Goal: Task Accomplishment & Management: Use online tool/utility

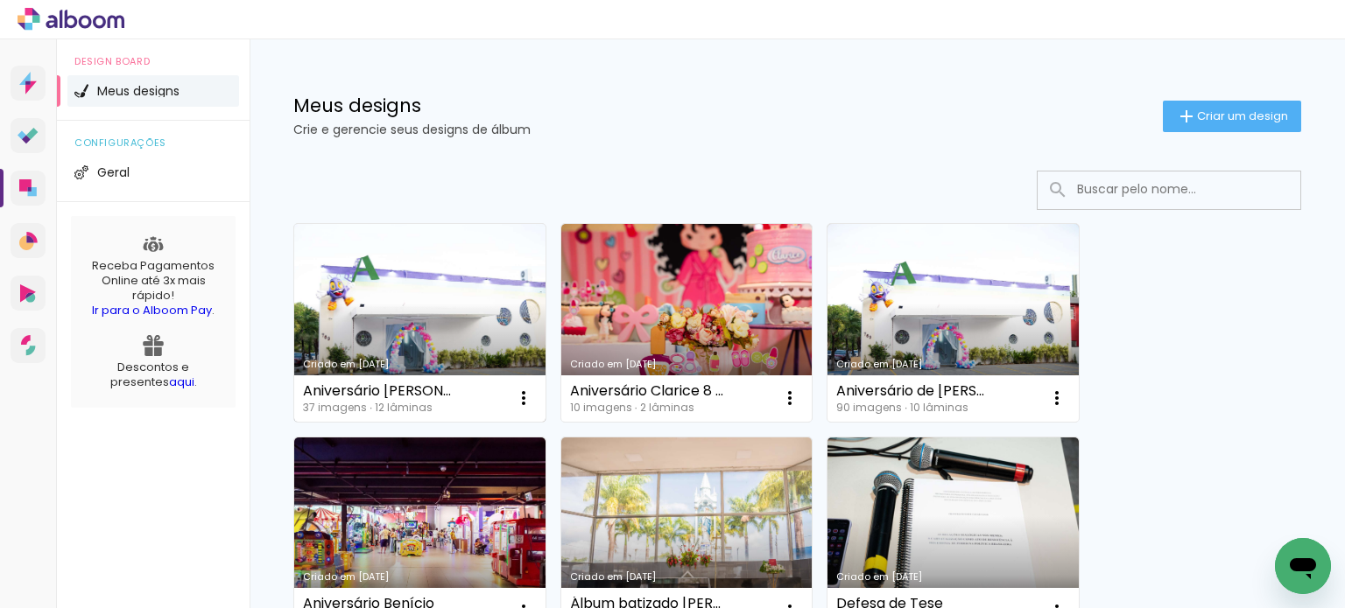
click at [421, 292] on link "Criado em [DATE]" at bounding box center [419, 323] width 251 height 198
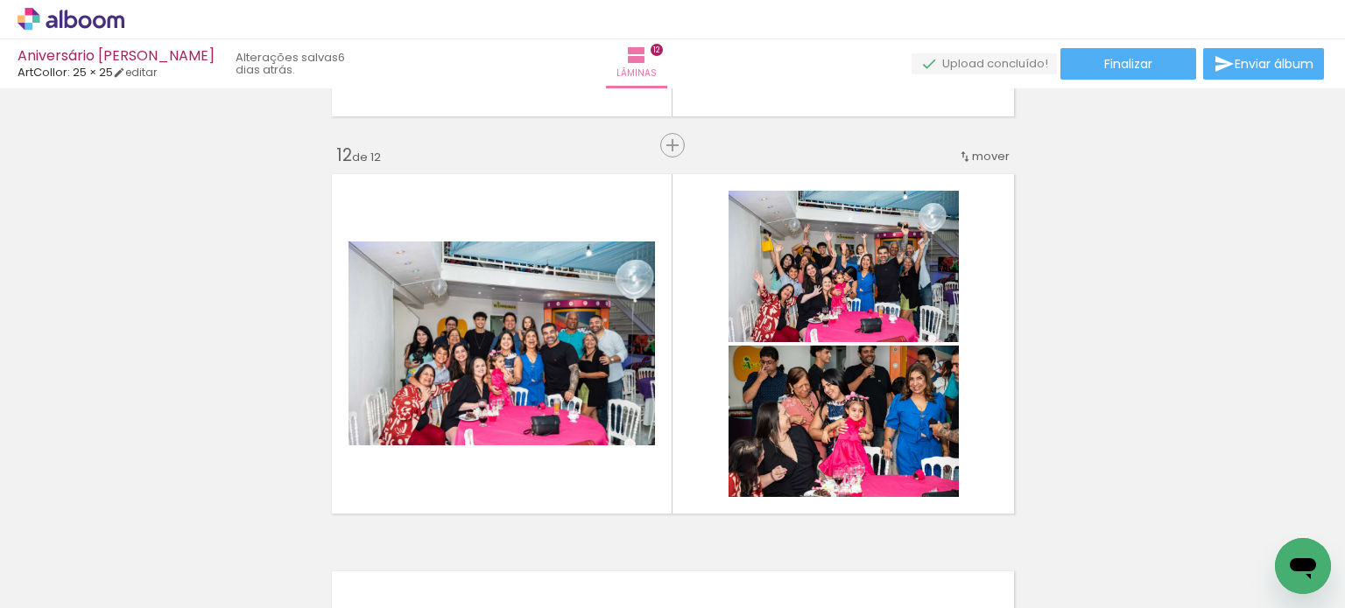
scroll to position [4288, 0]
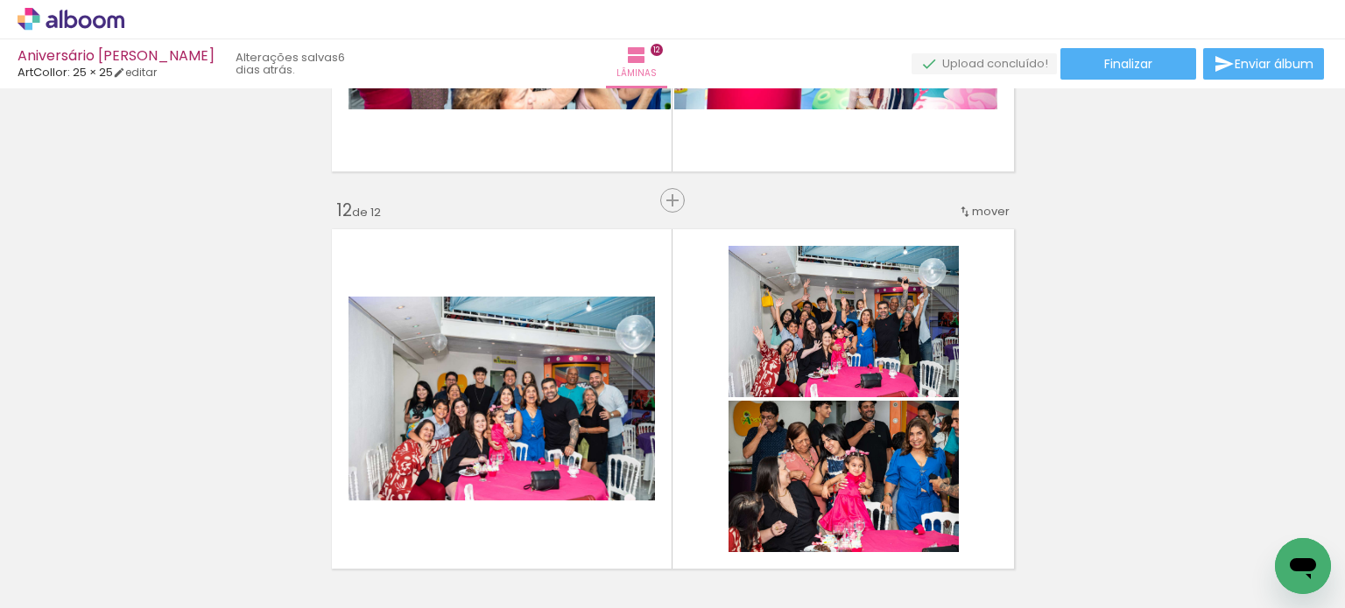
scroll to position [4744, 0]
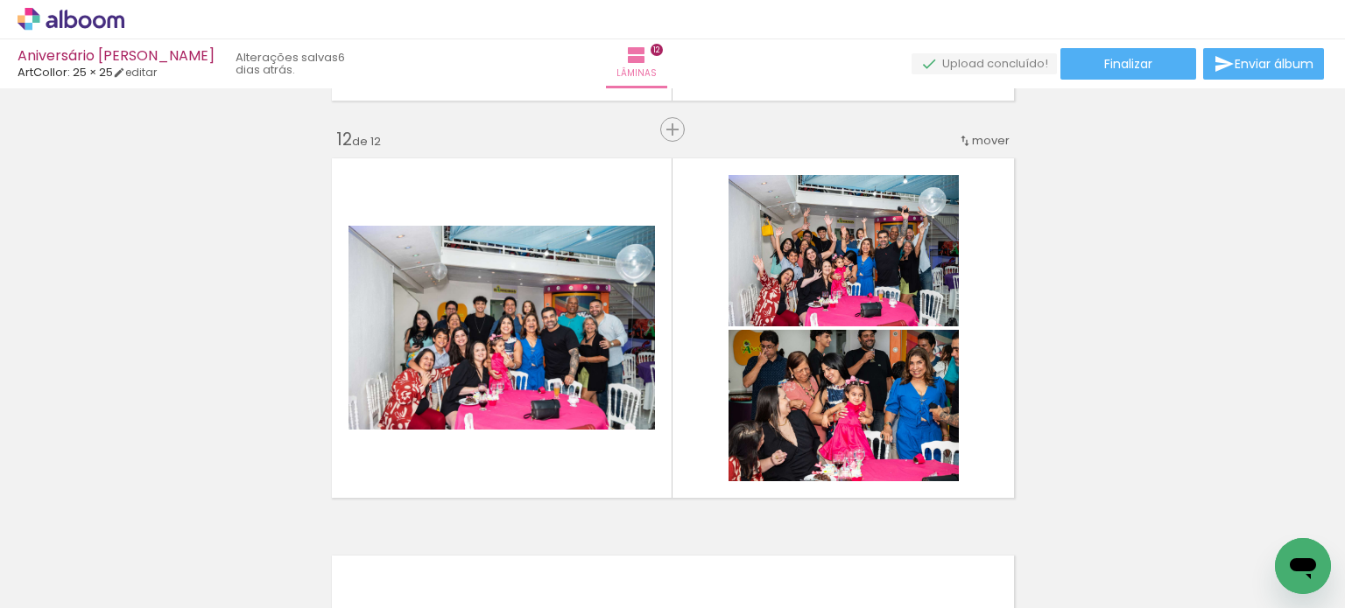
scroll to position [4358, 0]
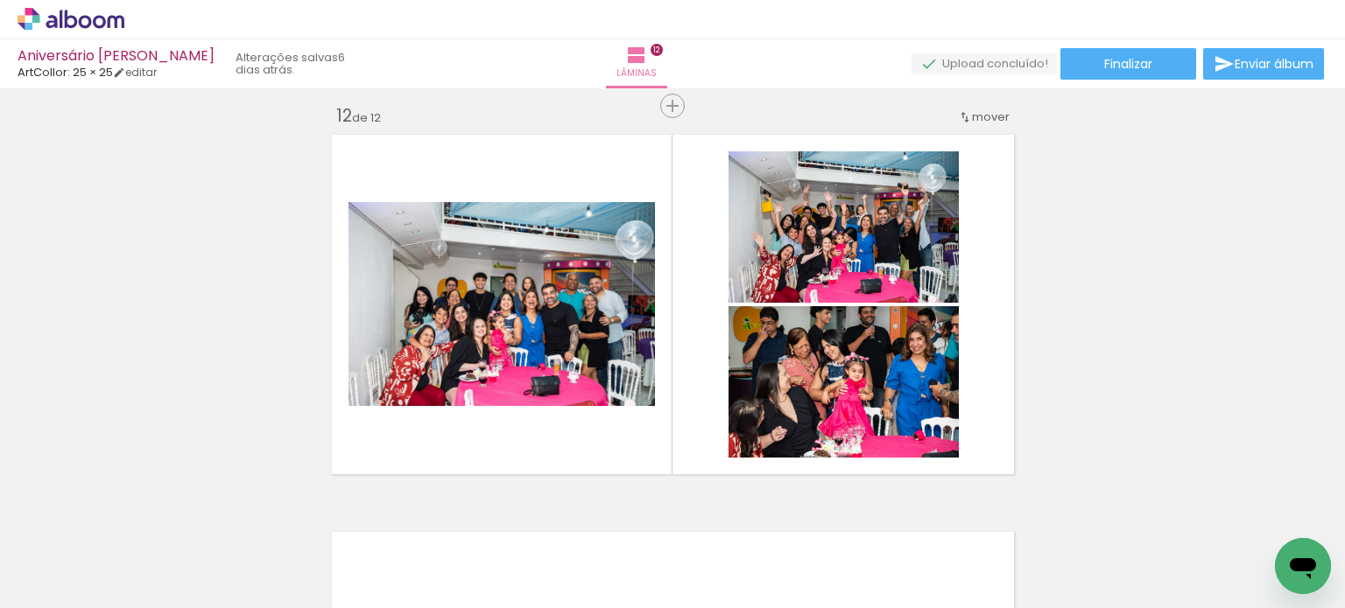
scroll to position [4387, 0]
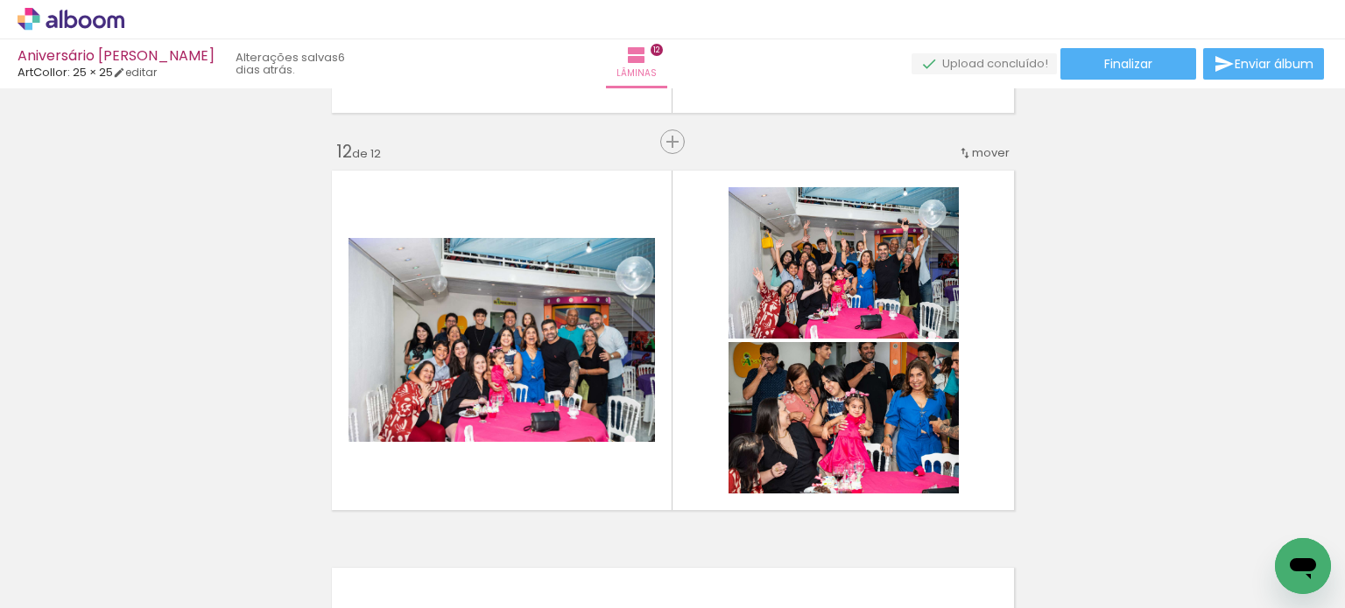
scroll to position [4393, 0]
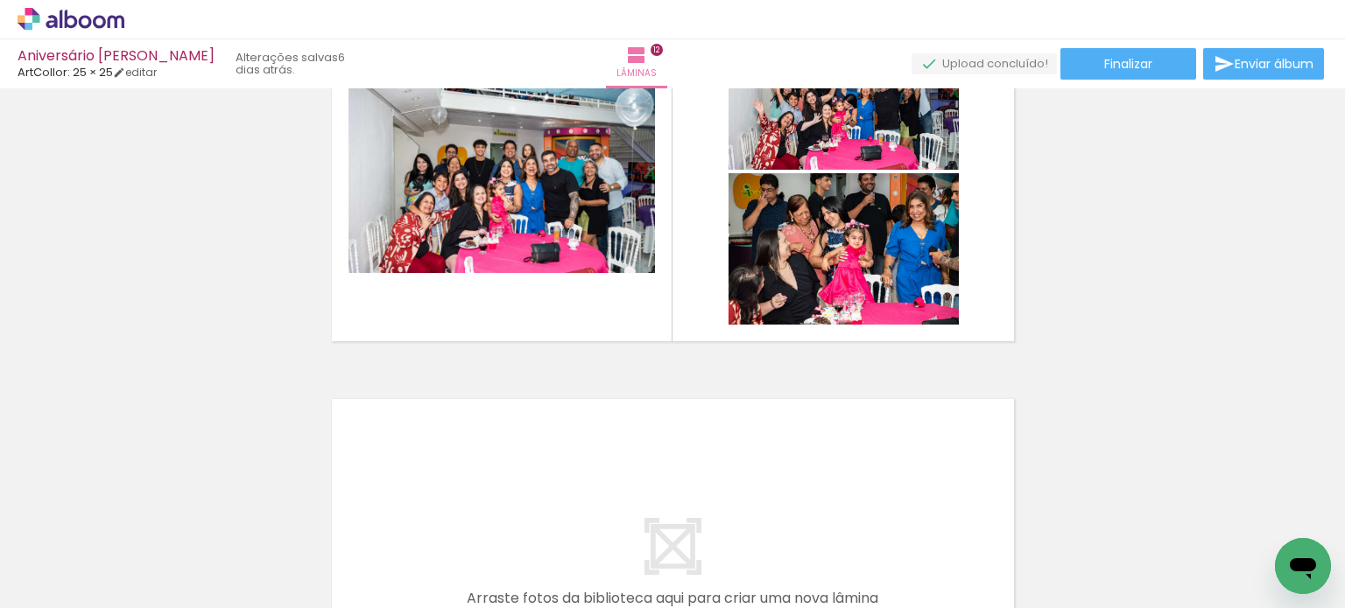
scroll to position [4517, 0]
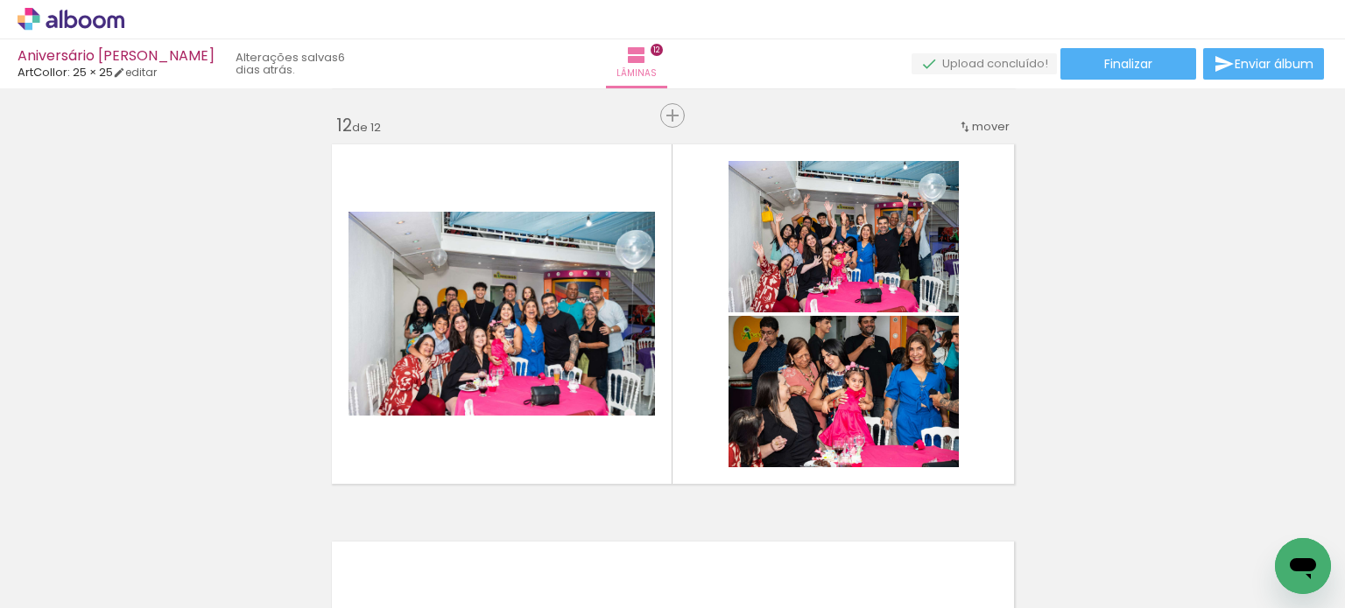
scroll to position [4393, 0]
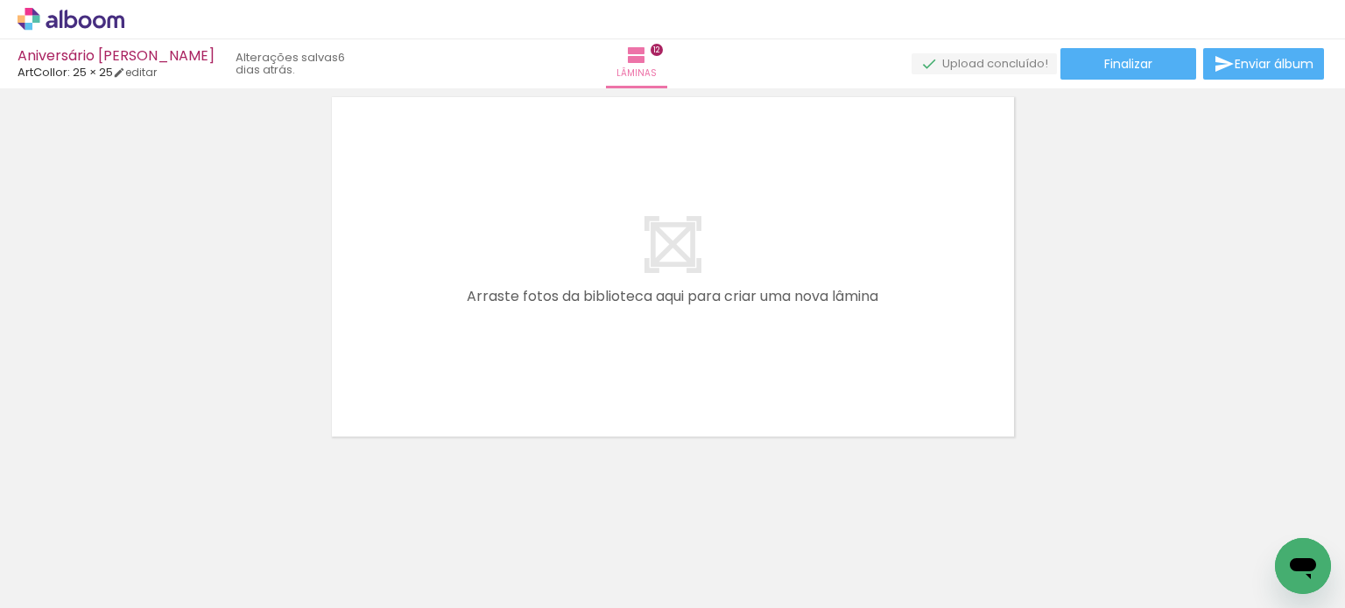
scroll to position [4823, 0]
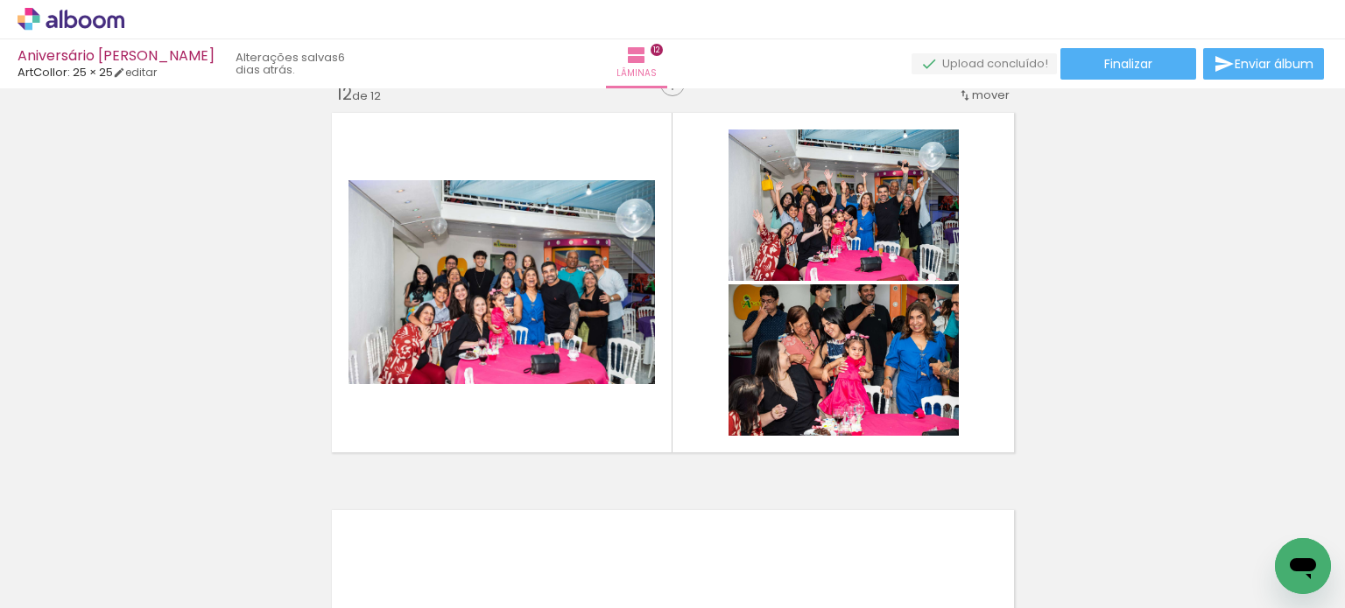
scroll to position [4413, 0]
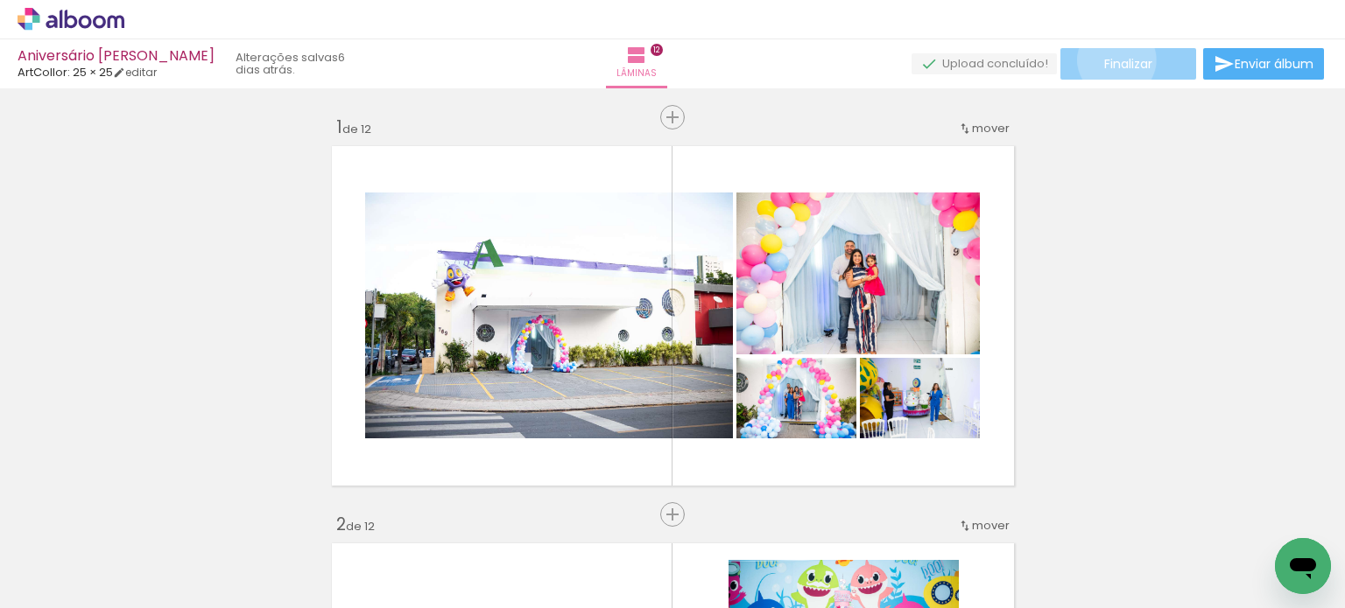
click at [1110, 60] on span "Finalizar" at bounding box center [1128, 64] width 48 height 12
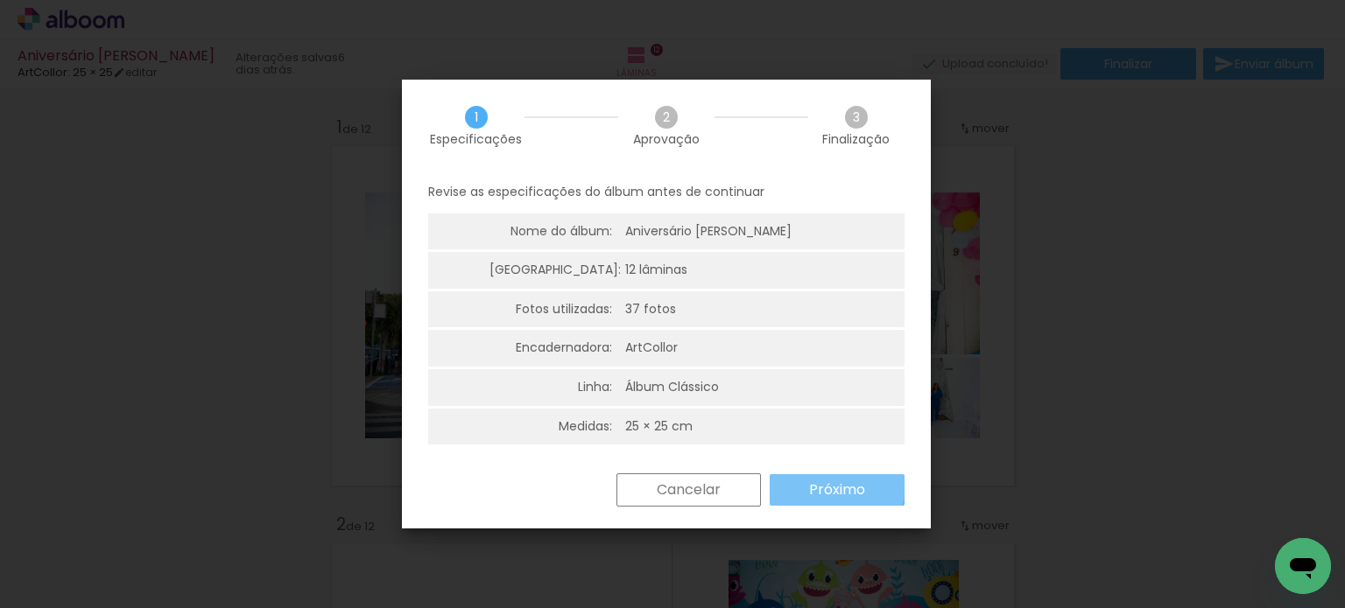
click at [0, 0] on slot "Próximo" at bounding box center [0, 0] width 0 height 0
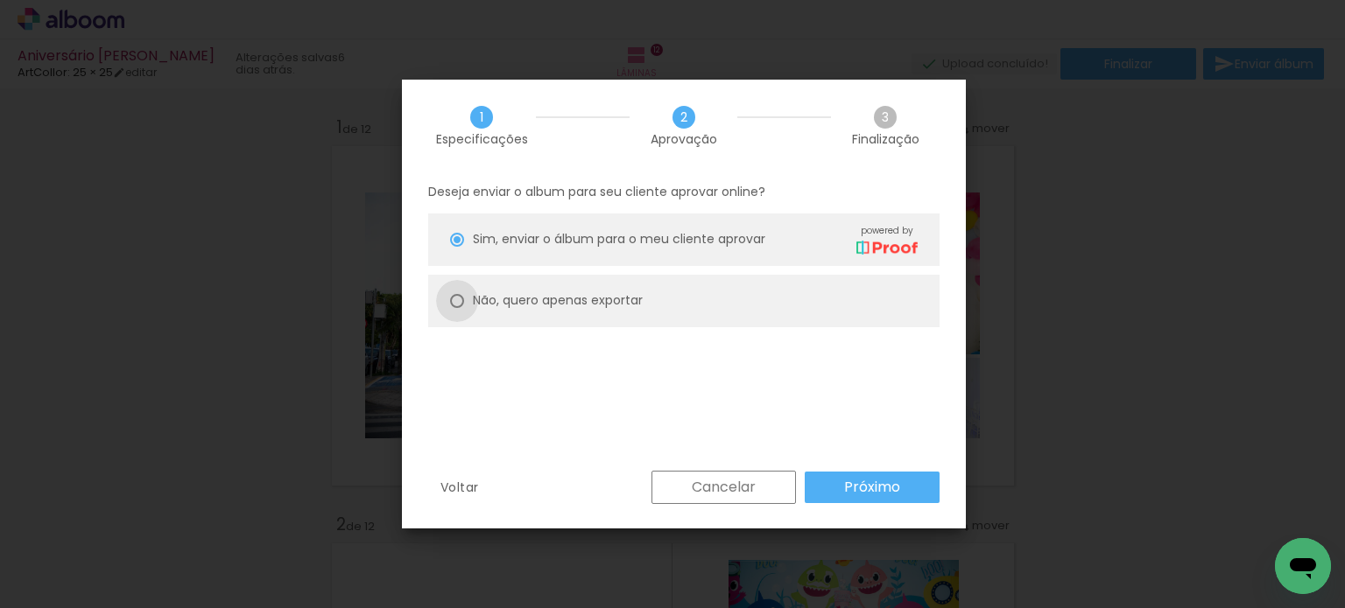
click at [458, 247] on div at bounding box center [457, 240] width 14 height 14
type paper-radio-button "on"
click at [0, 0] on slot "Próximo" at bounding box center [0, 0] width 0 height 0
type input "Alta, 300 DPI"
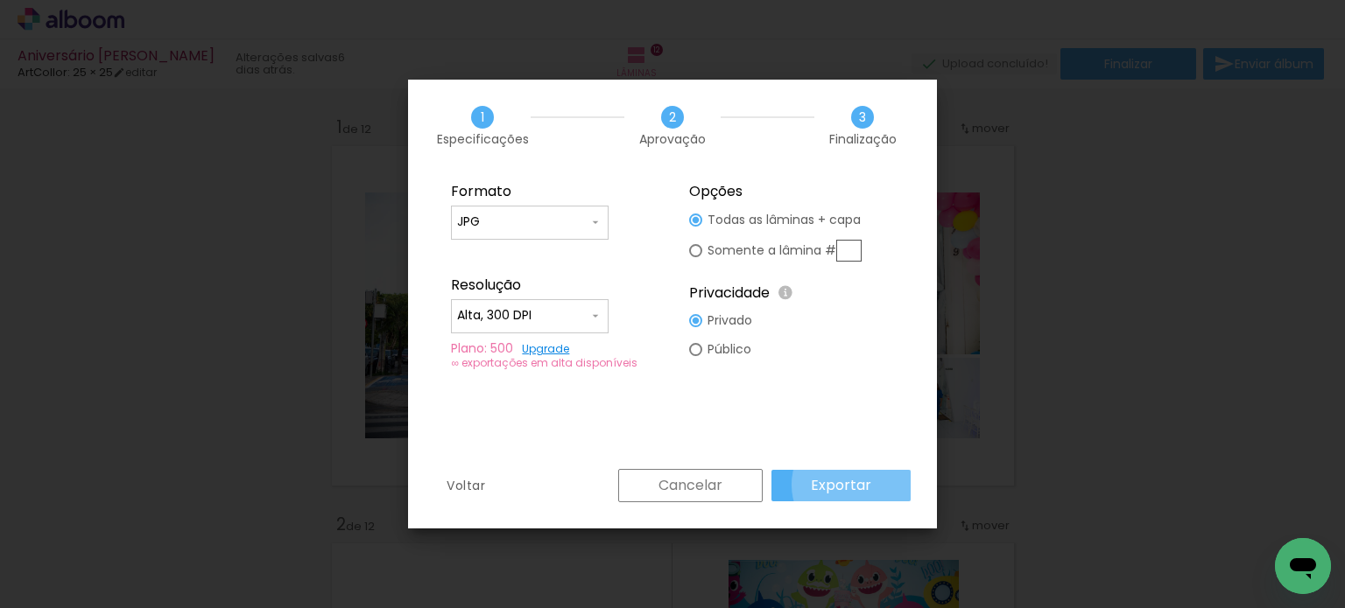
click at [0, 0] on slot "Exportar" at bounding box center [0, 0] width 0 height 0
